Goal: Task Accomplishment & Management: Complete application form

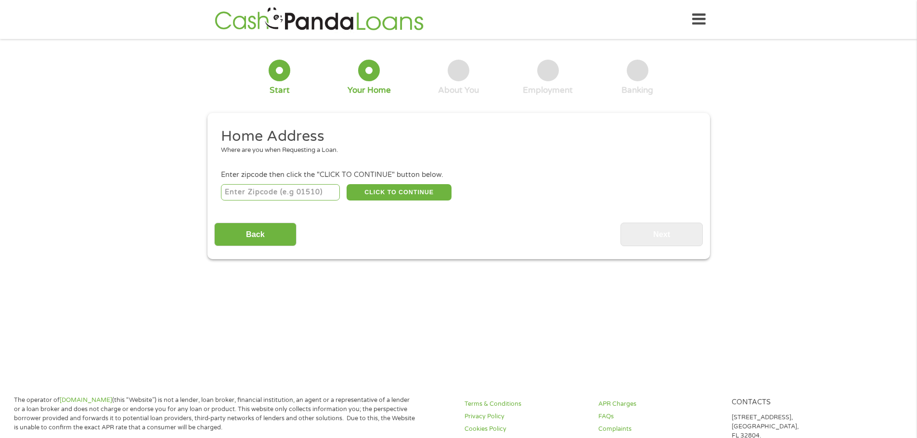
click at [274, 193] on input "number" at bounding box center [280, 192] width 119 height 16
type input "85143"
select select "[US_STATE]"
click at [407, 196] on button "CLICK TO CONTINUE" at bounding box center [398, 192] width 105 height 16
type input "85143"
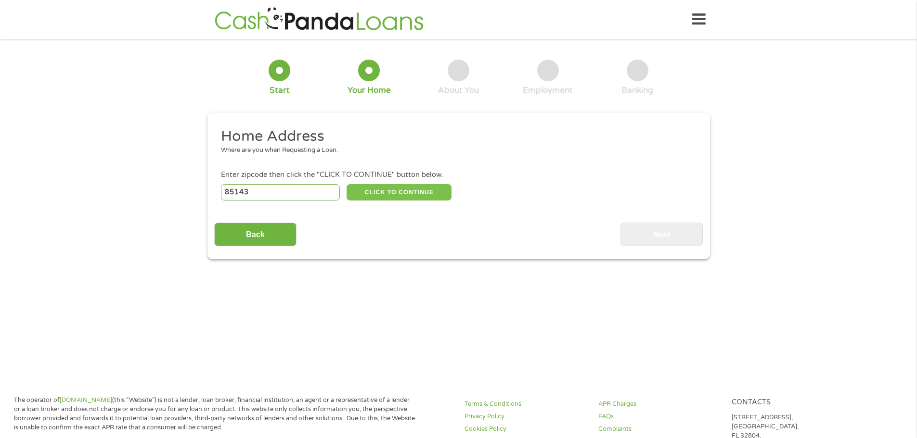
type input "[GEOGRAPHIC_DATA]"
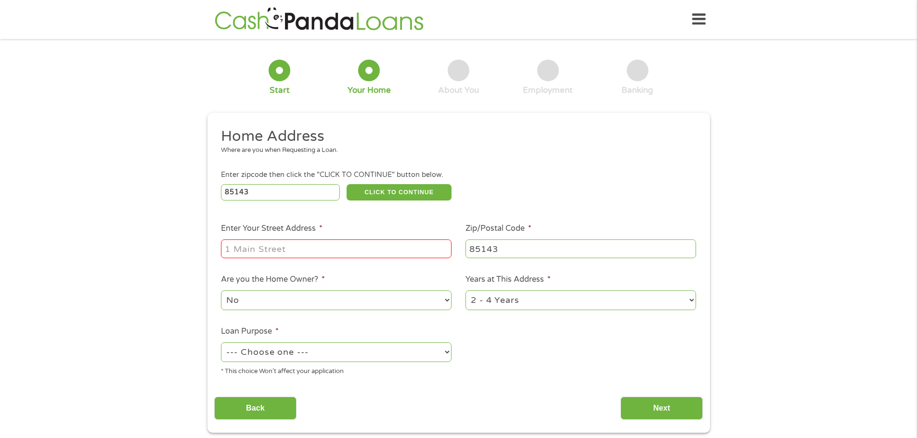
click at [272, 246] on input "Enter Your Street Address *" at bounding box center [336, 249] width 230 height 18
type input "[STREET_ADDRESS]"
click at [265, 310] on div "No Yes" at bounding box center [336, 300] width 230 height 23
click at [262, 304] on select "No Yes" at bounding box center [336, 301] width 230 height 20
click at [221, 291] on select "No Yes" at bounding box center [336, 301] width 230 height 20
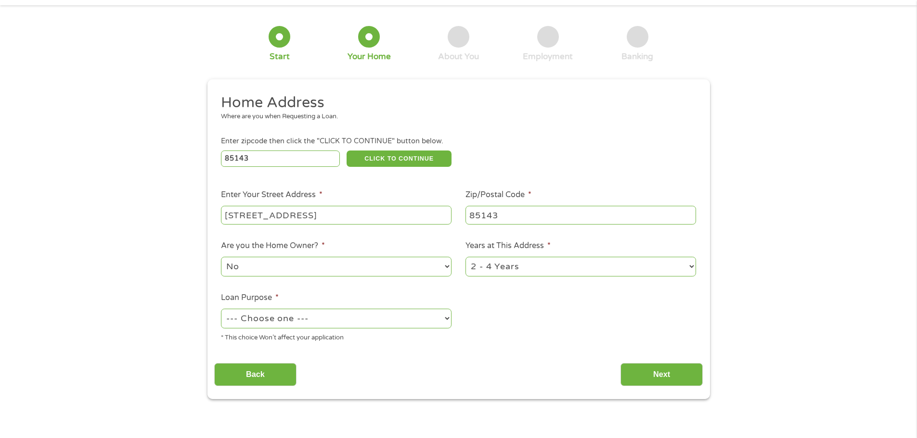
scroll to position [48, 0]
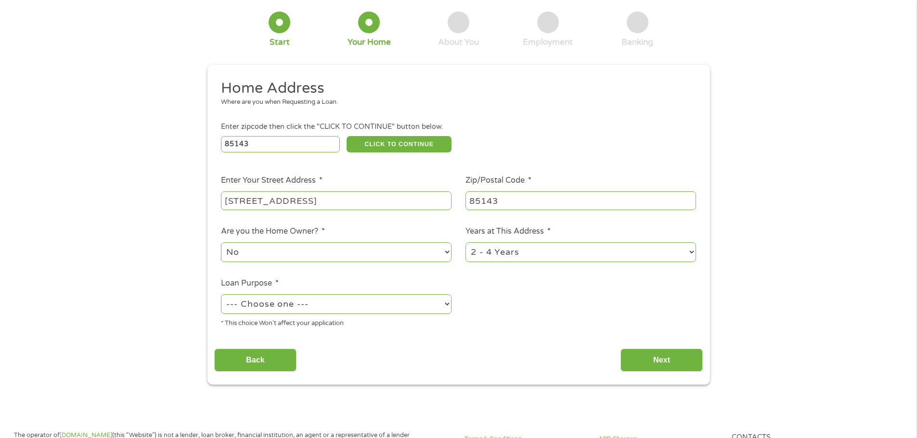
click at [503, 245] on select "1 Year or less 1 - 2 Years 2 - 4 Years Over 4 Years" at bounding box center [580, 253] width 230 height 20
select select "24months"
click at [465, 243] on select "1 Year or less 1 - 2 Years 2 - 4 Years Over 4 Years" at bounding box center [580, 253] width 230 height 20
click at [269, 307] on select "--- Choose one --- Pay Bills Debt Consolidation Home Improvement Major Purchase…" at bounding box center [336, 304] width 230 height 20
select select "other"
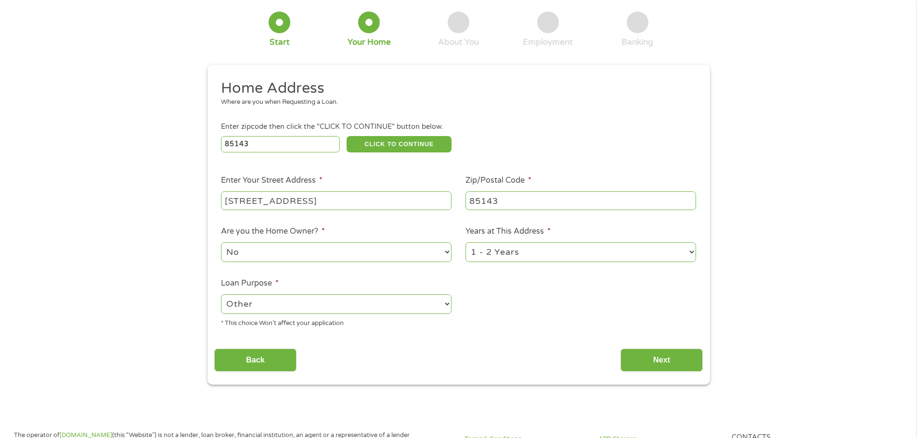
click at [221, 294] on select "--- Choose one --- Pay Bills Debt Consolidation Home Improvement Major Purchase…" at bounding box center [336, 304] width 230 height 20
click at [660, 359] on input "Next" at bounding box center [661, 361] width 82 height 24
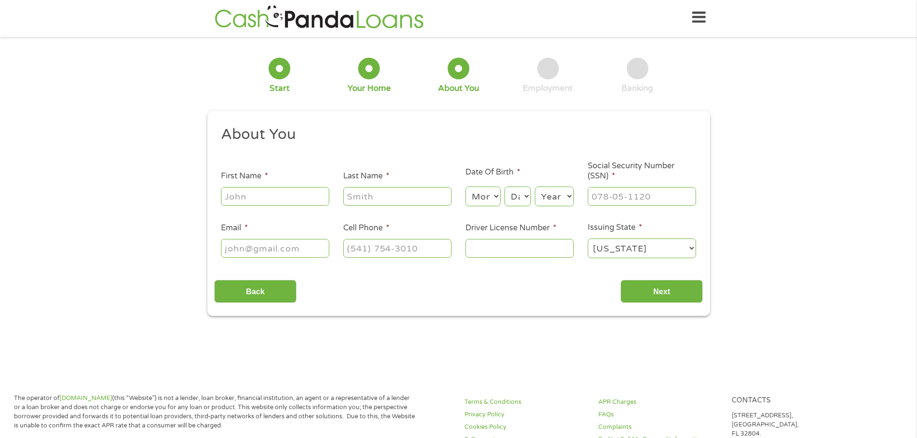
scroll to position [0, 0]
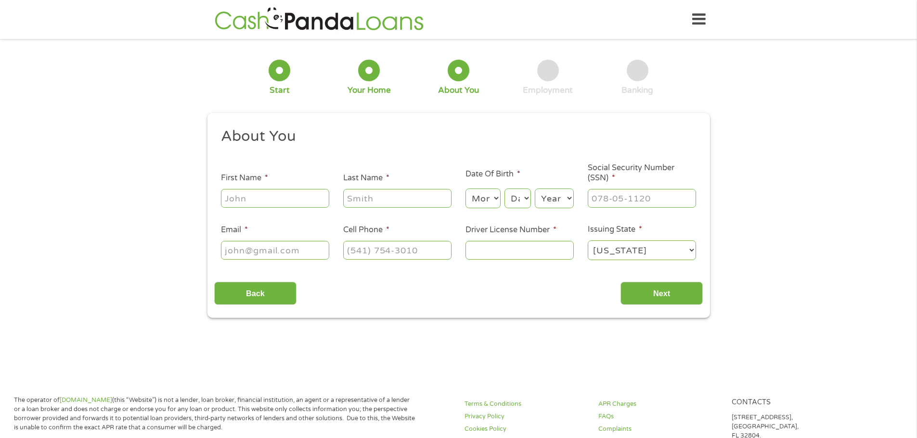
click at [244, 204] on input "First Name *" at bounding box center [275, 198] width 108 height 18
type input "[PERSON_NAME]"
type input "[EMAIL_ADDRESS][DOMAIN_NAME]"
type input "[PHONE_NUMBER]"
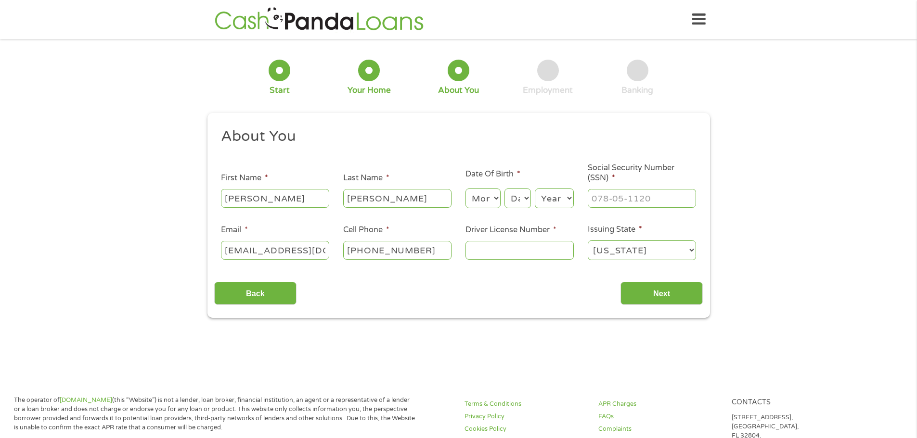
click at [472, 204] on select "Month 1 2 3 4 5 6 7 8 9 10 11 12" at bounding box center [482, 199] width 35 height 20
select select "8"
click at [465, 189] on select "Month 1 2 3 4 5 6 7 8 9 10 11 12" at bounding box center [482, 199] width 35 height 20
click at [518, 204] on select "Day 1 2 3 4 5 6 7 8 9 10 11 12 13 14 15 16 17 18 19 20 21 22 23 24 25 26 27 28 …" at bounding box center [517, 199] width 26 height 20
select select "1"
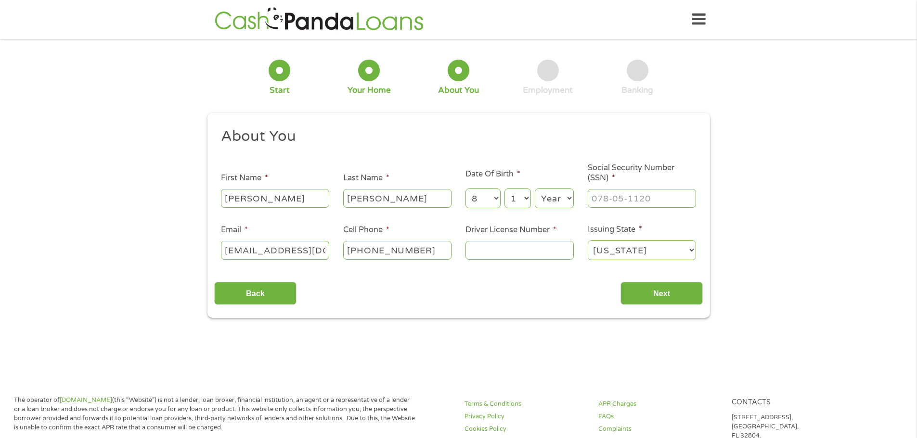
click at [504, 189] on select "Day 1 2 3 4 5 6 7 8 9 10 11 12 13 14 15 16 17 18 19 20 21 22 23 24 25 26 27 28 …" at bounding box center [517, 199] width 26 height 20
click at [547, 199] on select "Year [DATE] 2006 2005 2004 2003 2002 2001 2000 1999 1998 1997 1996 1995 1994 19…" at bounding box center [554, 199] width 39 height 20
select select "1973"
click at [601, 196] on input "___-__-____" at bounding box center [642, 198] width 108 height 18
type input "551-37-4054"
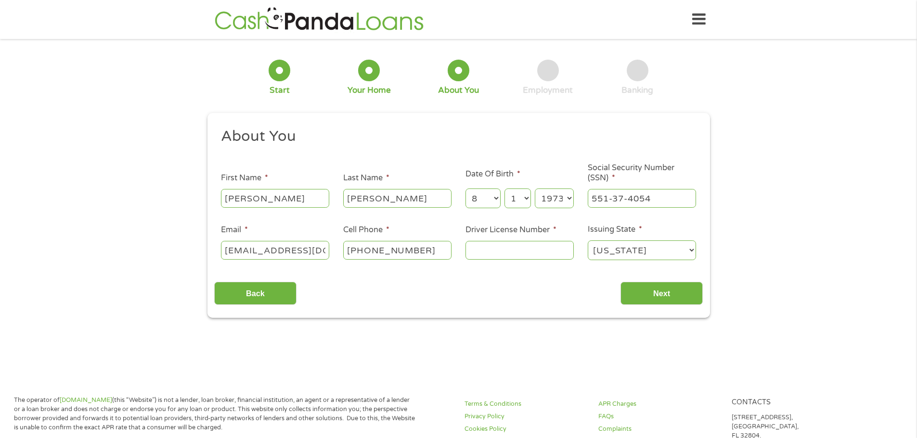
click at [492, 248] on input "Driver License Number *" at bounding box center [519, 250] width 108 height 18
type input "D03609169"
click at [674, 288] on input "Next" at bounding box center [661, 294] width 82 height 24
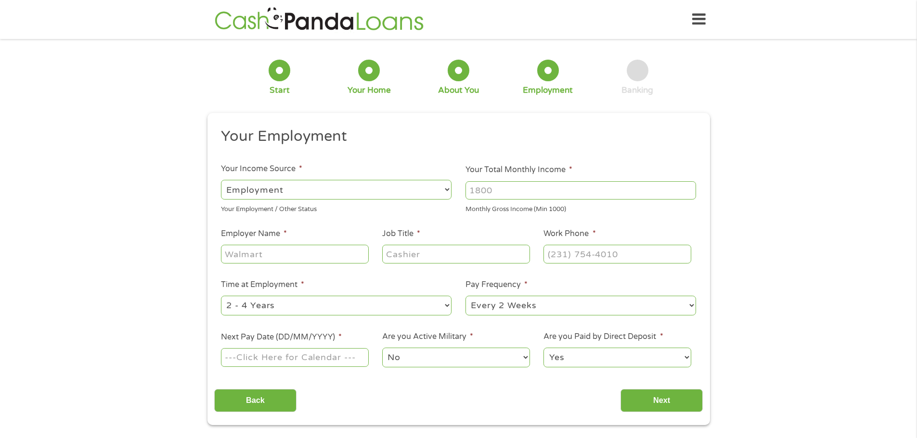
click at [488, 192] on input "Your Total Monthly Income *" at bounding box center [580, 190] width 230 height 18
type input "3800"
click at [262, 254] on input "Employer Name *" at bounding box center [294, 254] width 147 height 18
type input "State of [US_STATE] DES ATPC"
click at [431, 254] on input "Job Title *" at bounding box center [455, 254] width 147 height 18
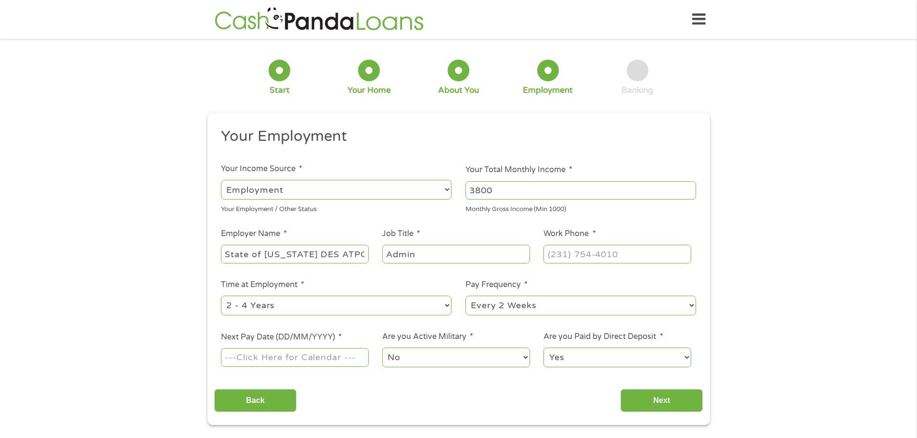
type input "Admin"
type input "[PHONE_NUMBER]"
click at [262, 306] on select "--- Choose one --- 1 Year or less 1 - 2 Years 2 - 4 Years Over 4 Years" at bounding box center [336, 306] width 230 height 20
select select "60months"
click at [221, 296] on select "--- Choose one --- 1 Year or less 1 - 2 Years 2 - 4 Years Over 4 Years" at bounding box center [336, 306] width 230 height 20
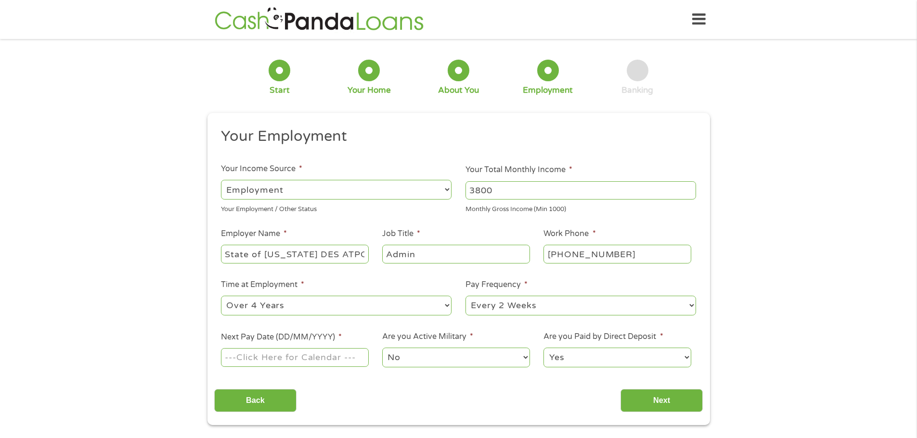
click at [294, 359] on input "Next Pay Date (DD/MM/YYYY) *" at bounding box center [294, 357] width 147 height 18
type input "[DATE]"
click at [559, 361] on select "Yes No" at bounding box center [616, 358] width 147 height 20
click at [786, 352] on div "1 Start 2 Your Home 3 About You 4 Employment 5 Banking 6 This field is hidden w…" at bounding box center [458, 236] width 917 height 380
click at [675, 396] on input "Next" at bounding box center [661, 401] width 82 height 24
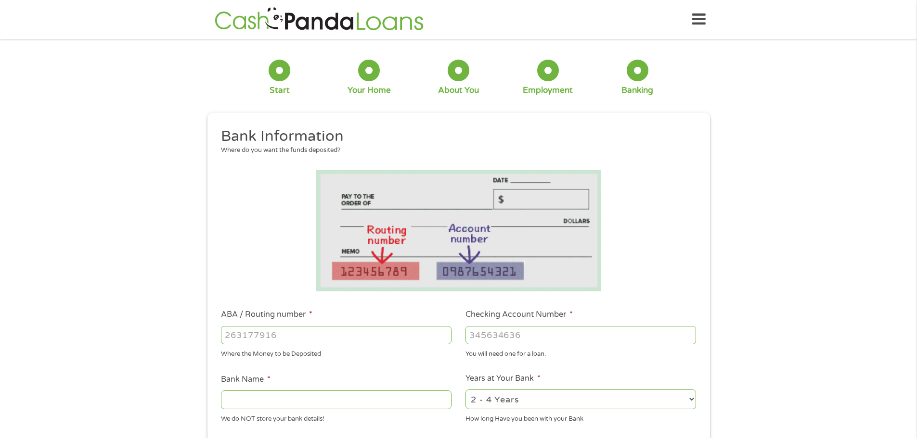
click at [282, 336] on input "ABA / Routing number *" at bounding box center [336, 335] width 230 height 18
type input "122101706"
type input "BANK OF AMERICA NA"
type input "122101706"
click at [495, 334] on input "Checking Account Number *" at bounding box center [580, 335] width 230 height 18
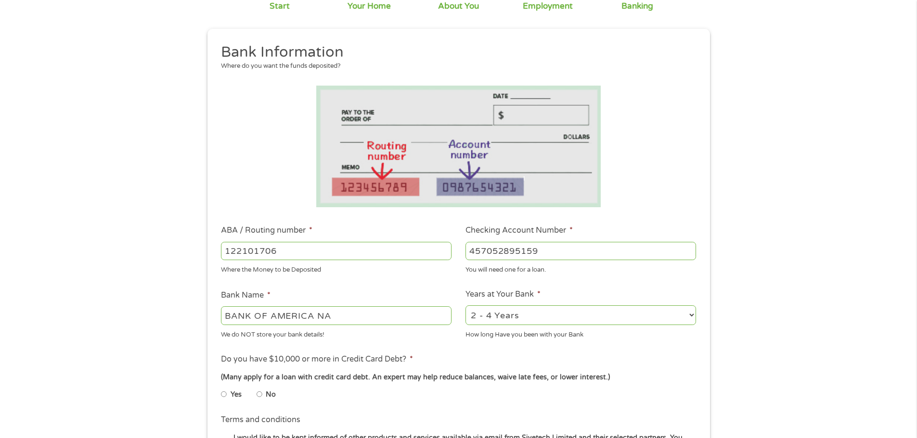
scroll to position [96, 0]
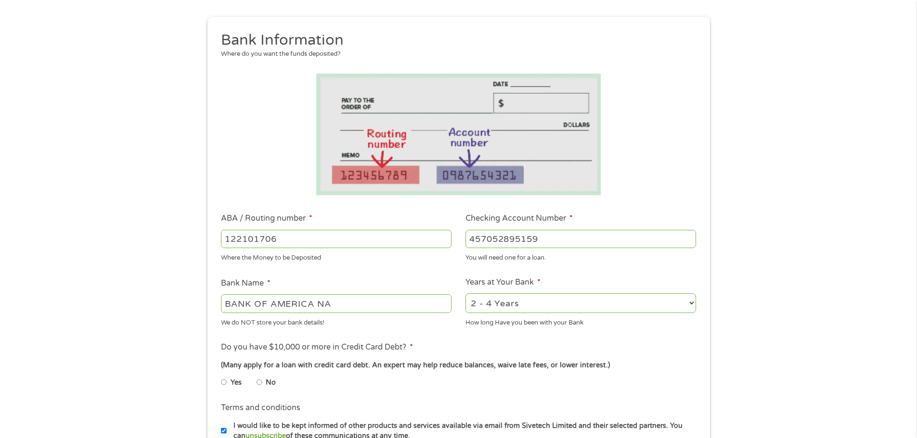
type input "457052895159"
click at [490, 311] on select "2 - 4 Years 6 - 12 Months 1 - 2 Years Over 4 Years" at bounding box center [580, 304] width 230 height 20
select select "60months"
click at [465, 294] on select "2 - 4 Years 6 - 12 Months 1 - 2 Years Over 4 Years" at bounding box center [580, 304] width 230 height 20
click at [260, 380] on input "No" at bounding box center [259, 382] width 6 height 15
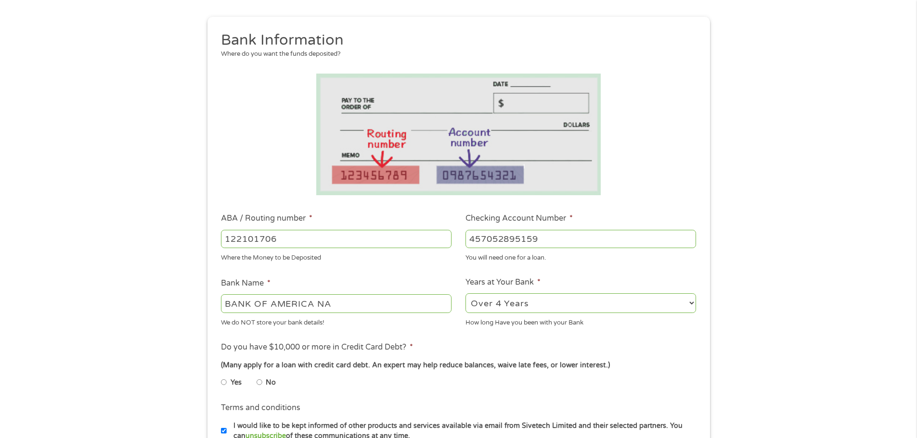
radio input "true"
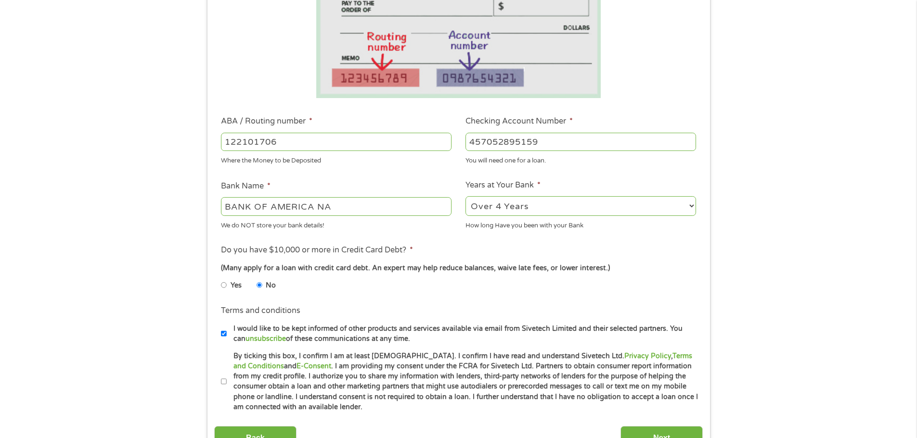
scroll to position [241, 0]
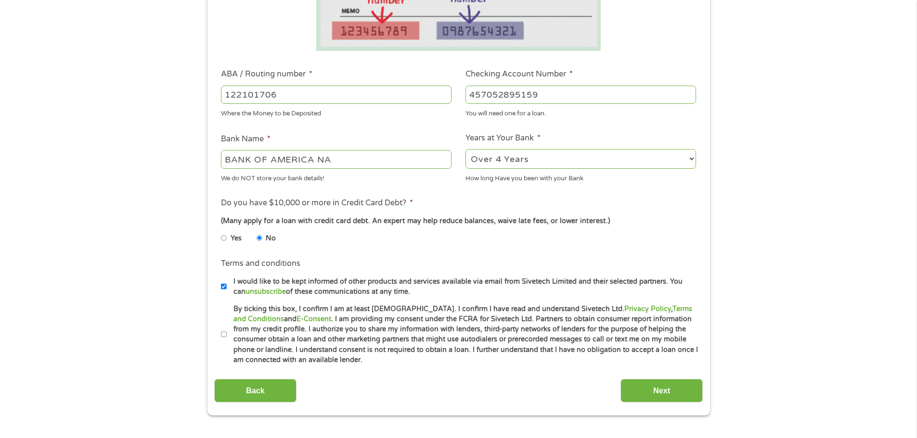
click at [223, 333] on input "By ticking this box, I confirm I am at least [DEMOGRAPHIC_DATA]. I confirm I ha…" at bounding box center [224, 334] width 6 height 15
checkbox input "true"
click at [648, 390] on input "Next" at bounding box center [661, 391] width 82 height 24
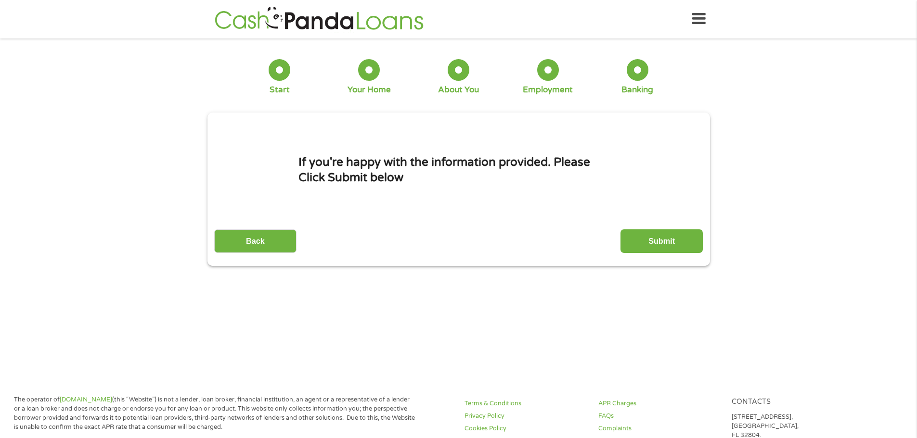
scroll to position [0, 0]
click at [663, 240] on input "Submit" at bounding box center [661, 242] width 82 height 24
